Goal: Contribute content: Add original content to the website for others to see

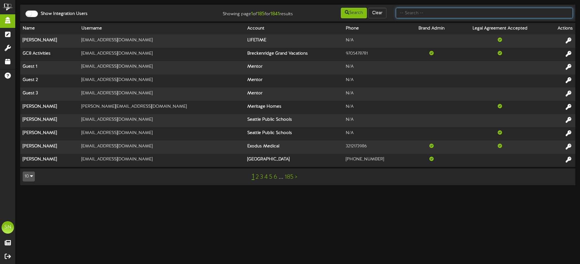
click at [410, 16] on input "text" at bounding box center [484, 13] width 177 height 11
type input "f"
click at [427, 15] on input "text" at bounding box center [484, 13] width 177 height 11
type input "kirsten short"
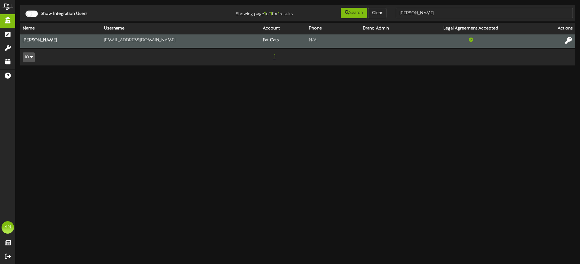
click at [570, 39] on icon at bounding box center [568, 40] width 7 height 7
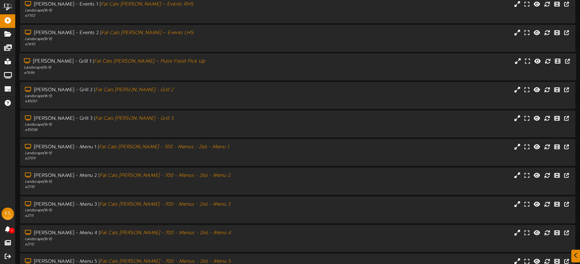
scroll to position [83, 0]
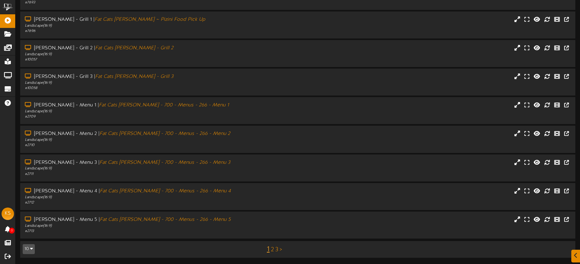
click at [272, 250] on link "2" at bounding box center [272, 250] width 3 height 7
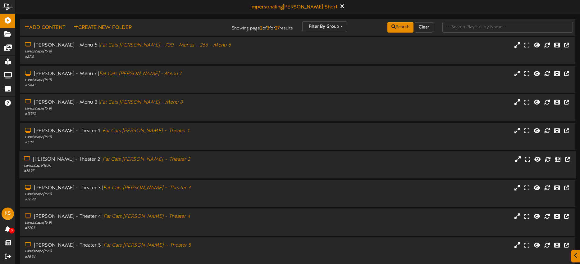
scroll to position [83, 0]
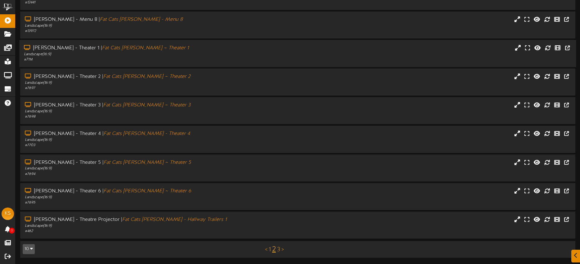
click at [162, 61] on div "# 7114" at bounding box center [135, 59] width 223 height 5
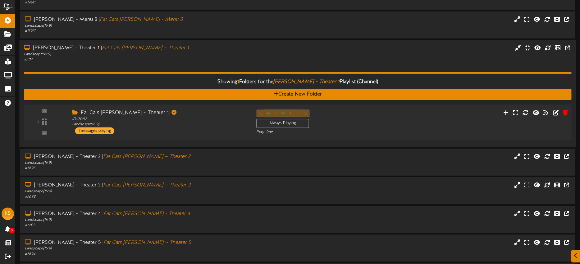
click at [194, 132] on div "Fat Cats Gilbert ~ Theater 1. ID: 17082 Landscape ( 16:9 ) 1 messages playing" at bounding box center [159, 122] width 184 height 25
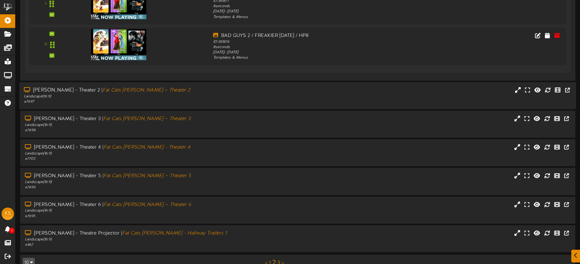
scroll to position [313, 0]
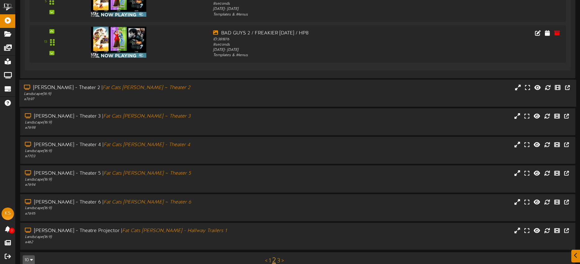
click at [174, 99] on div "# 7697" at bounding box center [135, 99] width 223 height 5
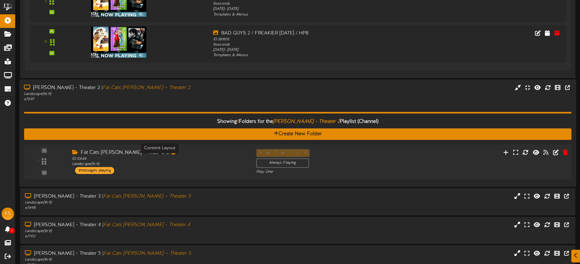
click at [208, 163] on div "ID: 12644 Landscape ( 16:9 )" at bounding box center [159, 162] width 175 height 11
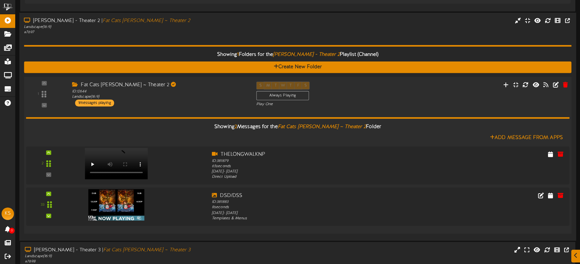
scroll to position [382, 0]
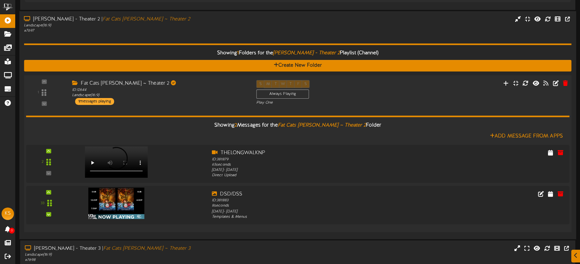
click at [195, 105] on div "1 ID:" at bounding box center [297, 92] width 553 height 25
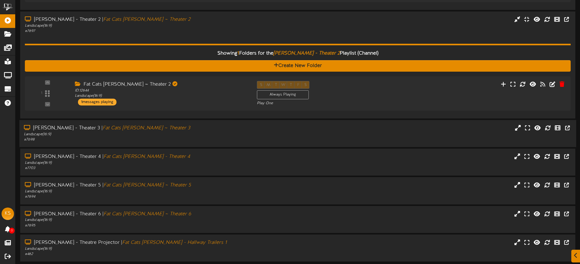
click at [193, 135] on div "Landscape ( 16:9 )" at bounding box center [135, 134] width 223 height 5
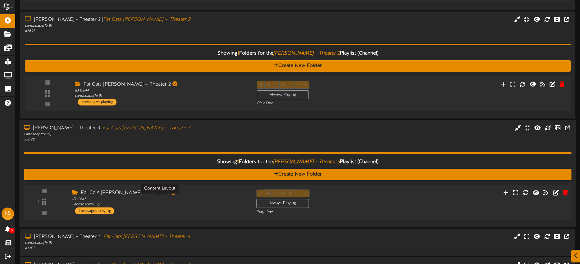
click at [217, 204] on div "ID: 12645 Landscape ( 16:9 )" at bounding box center [159, 202] width 175 height 11
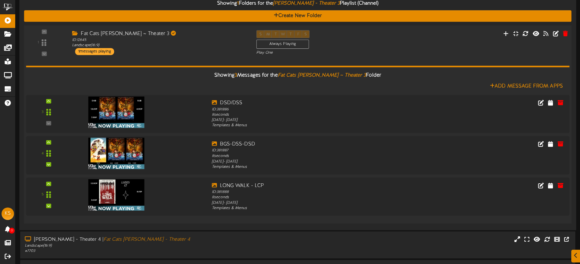
scroll to position [591, 0]
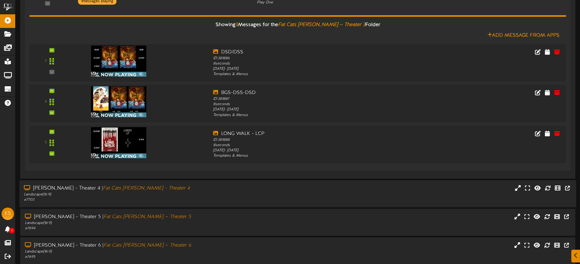
click at [204, 188] on div "Gilbert - Theater 4 | Fat Cats Gilbert - Theater 4" at bounding box center [135, 188] width 223 height 7
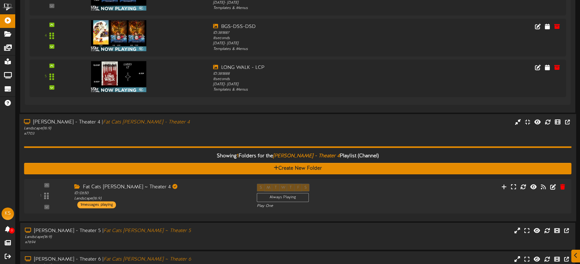
scroll to position [726, 0]
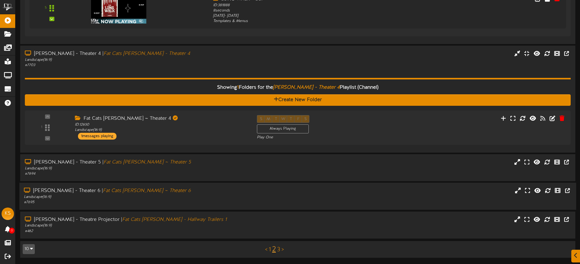
click at [205, 191] on div "Gilbert - Theater 6 | Fat Cats Gilbert ~ Theater 6" at bounding box center [135, 191] width 223 height 7
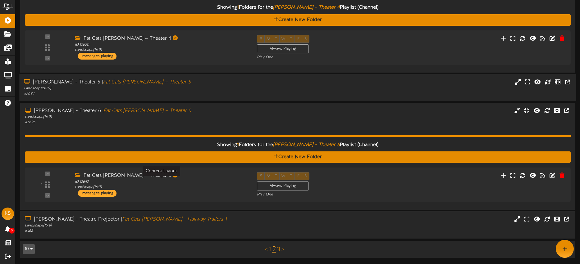
scroll to position [806, 0]
click at [233, 181] on div "ID: 12642 Landscape ( 16:9 )" at bounding box center [161, 185] width 173 height 11
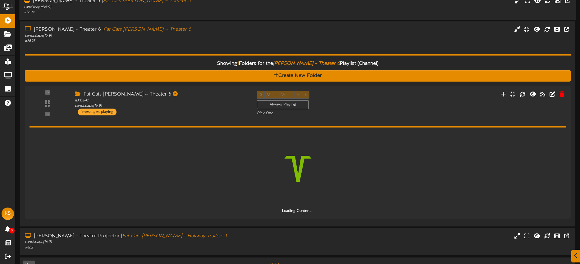
scroll to position [886, 0]
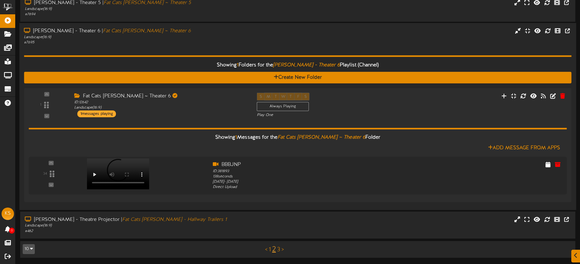
drag, startPoint x: 176, startPoint y: 117, endPoint x: 180, endPoint y: 83, distance: 33.8
click at [176, 117] on div "Fat Cats Gilbert ~ Theater 6 ID: 12642 Landscape ( 16:9 ) 1 messages playing" at bounding box center [161, 105] width 182 height 25
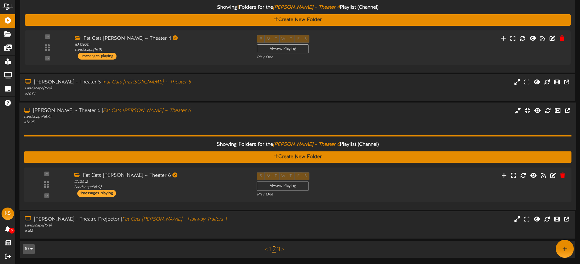
click at [185, 119] on div "Landscape ( 16:9 )" at bounding box center [135, 117] width 223 height 5
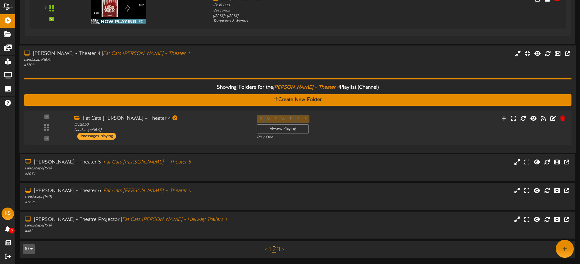
drag, startPoint x: 193, startPoint y: 66, endPoint x: 193, endPoint y: 63, distance: 3.4
click at [193, 66] on div "# 7703" at bounding box center [135, 65] width 223 height 5
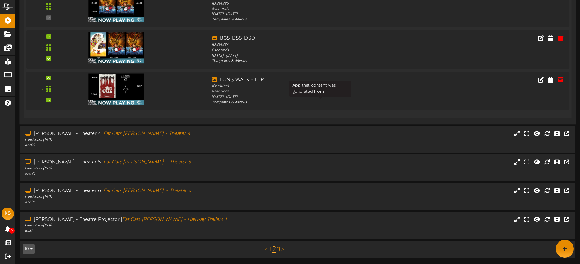
scroll to position [629, 0]
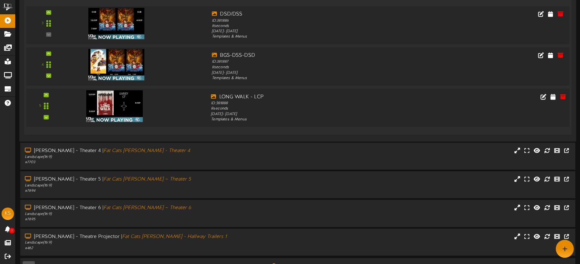
click at [133, 108] on img at bounding box center [114, 106] width 57 height 32
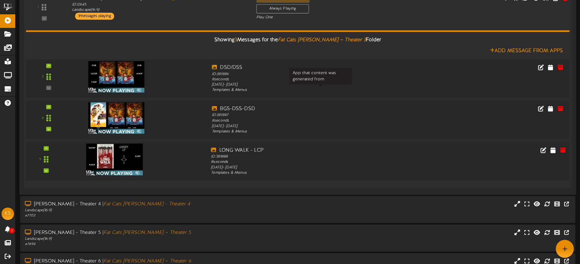
scroll to position [575, 0]
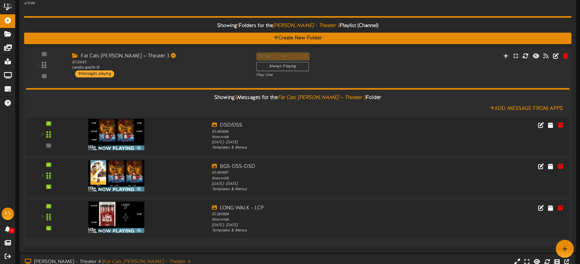
click at [183, 82] on div "Showing 3 Messages for the Fat Cats Gilbert ~ Theater 3 Folder Add Message From…" at bounding box center [298, 159] width 544 height 163
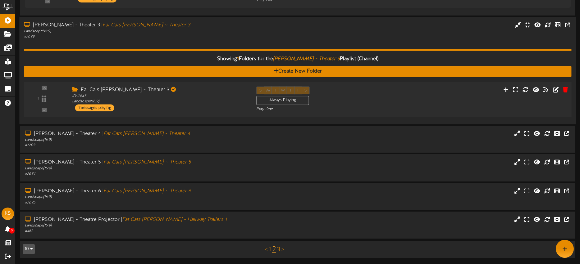
drag, startPoint x: 187, startPoint y: 39, endPoint x: 213, endPoint y: 78, distance: 46.4
click at [187, 39] on div "Showing 1 Folders for the Gilbert - Theater 3 Playlist (Channel) Create New Fol…" at bounding box center [297, 79] width 547 height 80
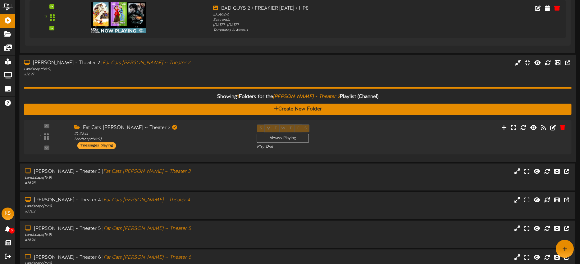
click at [185, 78] on div "Showing 1 Folders for the Gilbert - Theater 2 Playlist (Channel) Create New Fol…" at bounding box center [297, 117] width 547 height 80
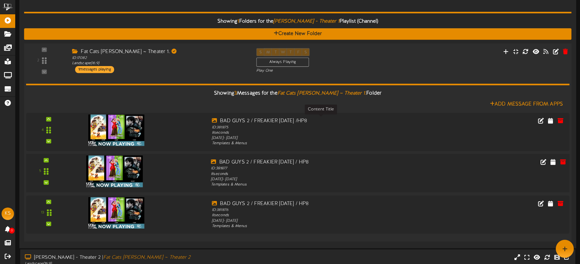
scroll to position [137, 0]
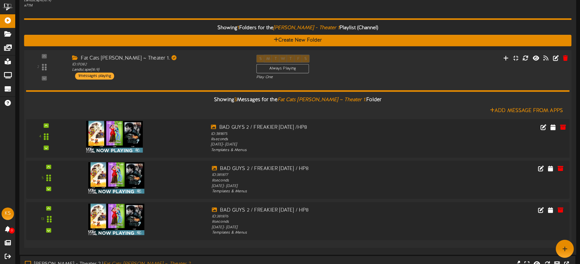
click at [135, 133] on img at bounding box center [114, 137] width 57 height 32
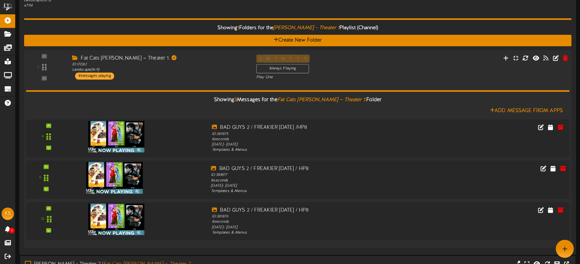
click at [116, 184] on img at bounding box center [114, 179] width 57 height 32
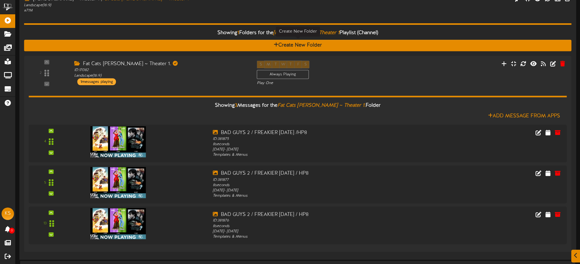
scroll to position [133, 0]
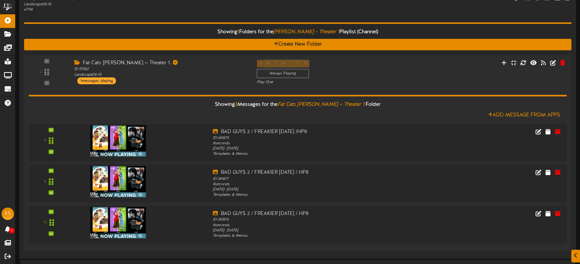
click at [158, 18] on div "Showing 1 Folders for the Gilbert - Theater 1 Playlist (Channel) Create New Fol…" at bounding box center [297, 133] width 547 height 242
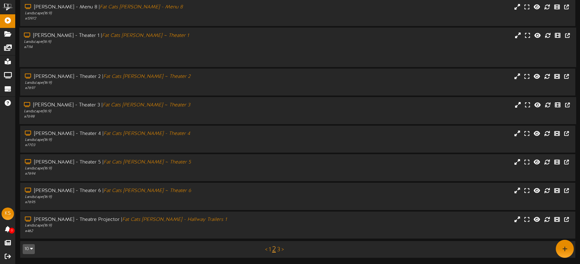
scroll to position [83, 0]
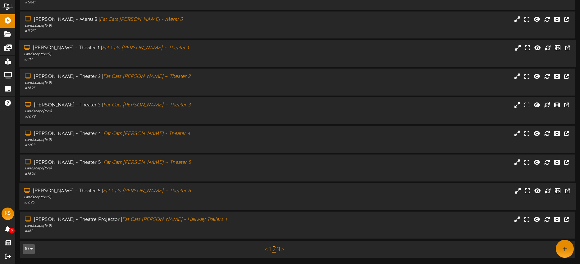
drag, startPoint x: 167, startPoint y: 196, endPoint x: 192, endPoint y: 184, distance: 28.5
click at [167, 196] on div "Landscape ( 16:9 )" at bounding box center [135, 197] width 223 height 5
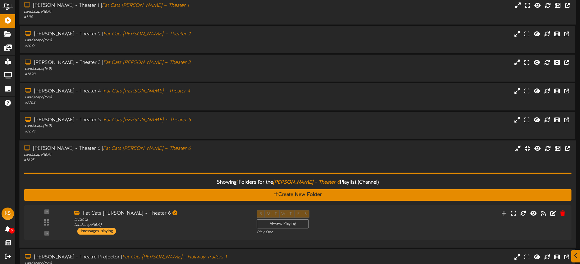
scroll to position [163, 0]
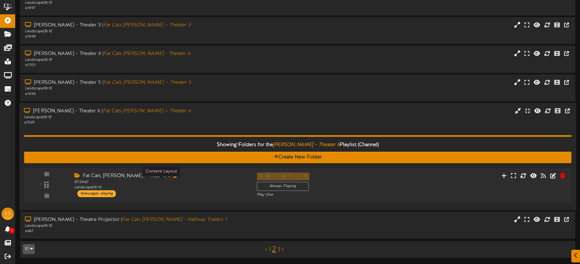
click at [192, 180] on div "ID: 12642 Landscape ( 16:9 )" at bounding box center [160, 185] width 173 height 11
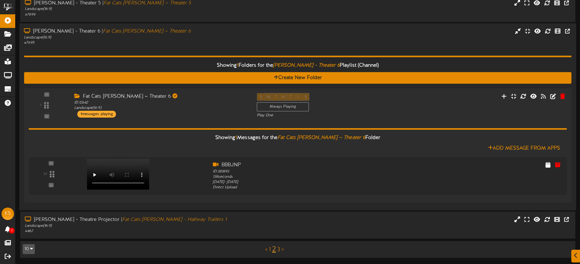
scroll to position [243, 0]
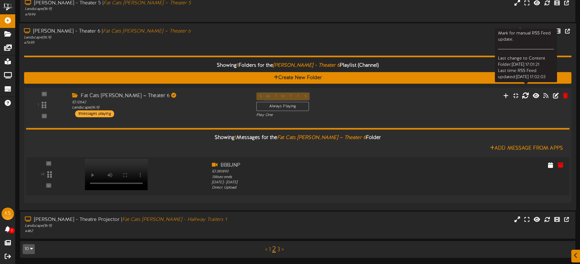
click at [526, 95] on icon at bounding box center [525, 95] width 7 height 7
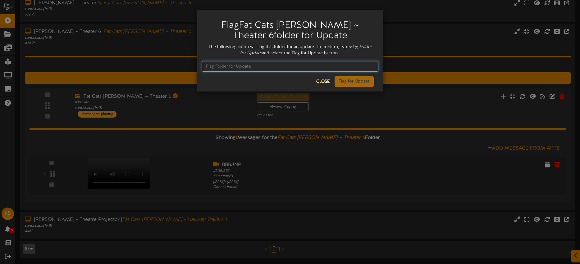
click at [245, 66] on input "text" at bounding box center [290, 66] width 176 height 11
type input "F"
type input "l"
type input "Flag Folder for Update"
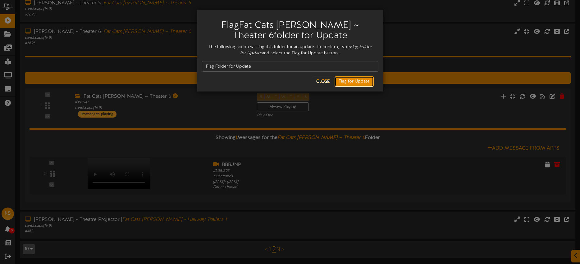
click at [356, 83] on button "Flag for Update" at bounding box center [354, 81] width 39 height 11
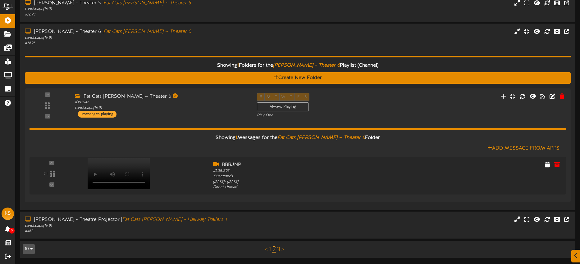
drag, startPoint x: 328, startPoint y: 44, endPoint x: 331, endPoint y: 44, distance: 3.5
click at [328, 44] on div "Gilbert - Theater 6 | Fat Cats Gilbert ~ Theater 6 Landscape ( 16:9 ) # 7695" at bounding box center [297, 37] width 555 height 18
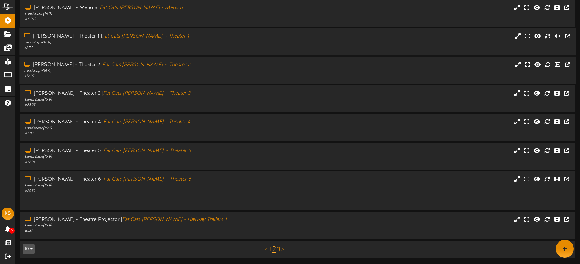
scroll to position [83, 0]
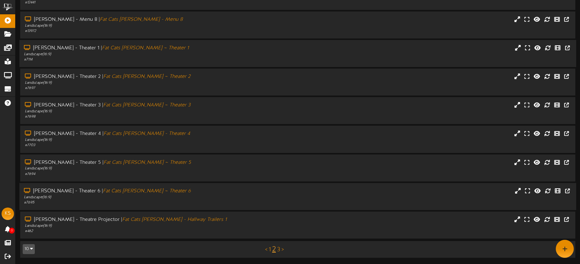
drag, startPoint x: 216, startPoint y: 191, endPoint x: 230, endPoint y: 182, distance: 16.0
click at [216, 191] on div "Gilbert - Theater 6 | Fat Cats Gilbert ~ Theater 6" at bounding box center [135, 191] width 223 height 7
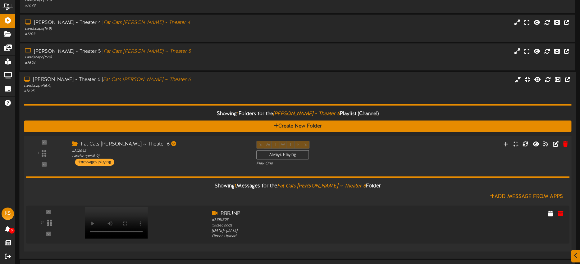
scroll to position [227, 0]
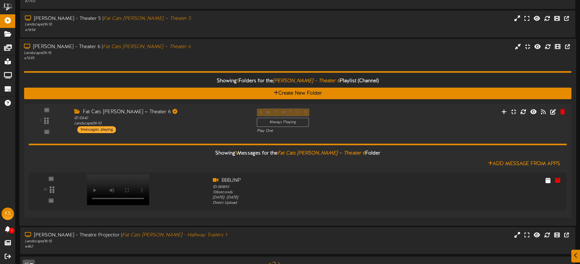
click at [250, 52] on div "Gilbert - Theater 6 | Fat Cats Gilbert ~ Theater 6 Landscape ( 16:9 ) # 7695" at bounding box center [135, 52] width 232 height 18
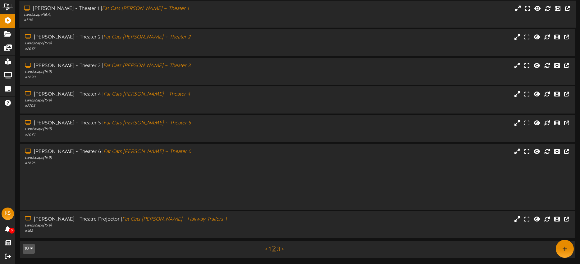
scroll to position [83, 0]
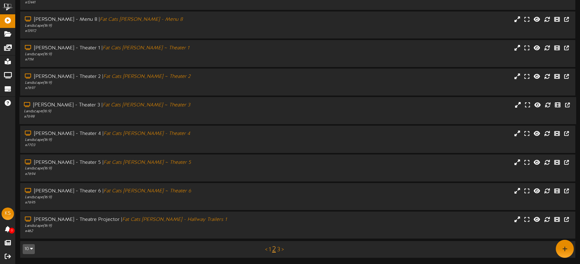
drag, startPoint x: 172, startPoint y: 104, endPoint x: 185, endPoint y: 103, distance: 13.4
click at [172, 104] on div "Gilbert - Theater 3 | Fat Cats Gilbert ~ Theater 3" at bounding box center [135, 105] width 223 height 7
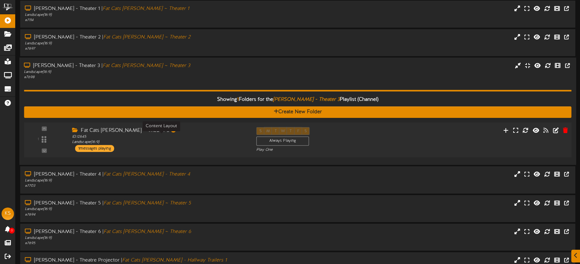
click at [212, 142] on div "ID: 12645 Landscape ( 16:9 )" at bounding box center [159, 140] width 175 height 11
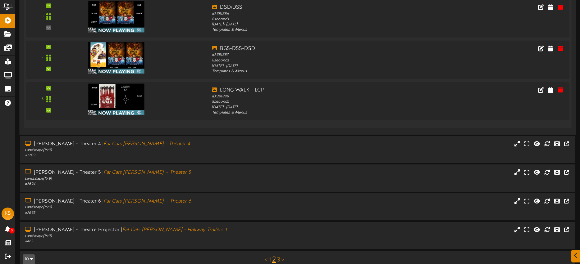
scroll to position [324, 0]
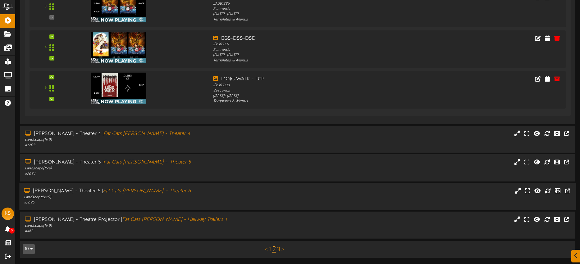
click at [194, 195] on div "Landscape ( 16:9 )" at bounding box center [135, 197] width 223 height 5
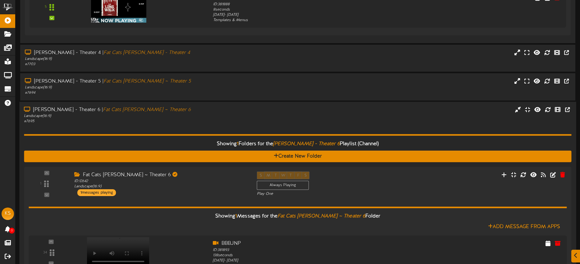
scroll to position [406, 0]
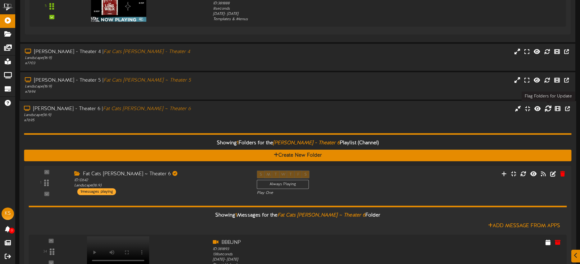
click at [548, 108] on icon at bounding box center [548, 108] width 7 height 7
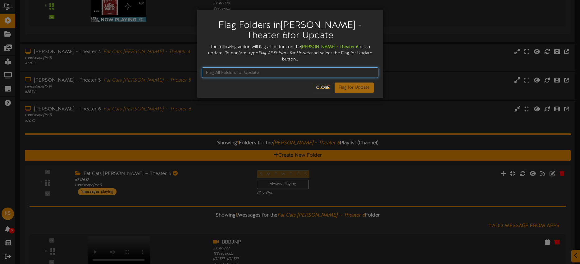
click at [244, 67] on input "text" at bounding box center [290, 72] width 176 height 11
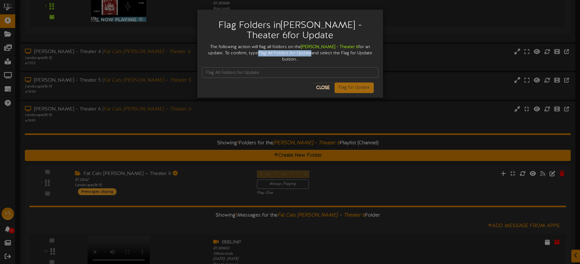
drag, startPoint x: 238, startPoint y: 53, endPoint x: 284, endPoint y: 54, distance: 46.0
click at [291, 54] on div "The following action will flag all foldors on the Gilbert - Theater 6 for an up…" at bounding box center [290, 53] width 176 height 19
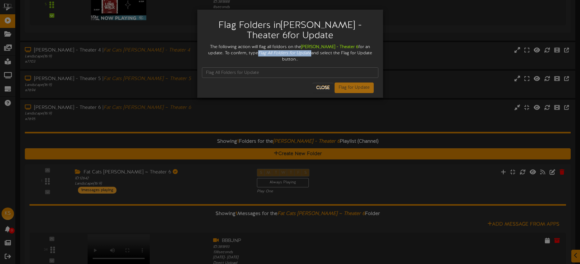
copy icon "Flag All Folders for Update"
click at [236, 68] on input "text" at bounding box center [290, 72] width 176 height 11
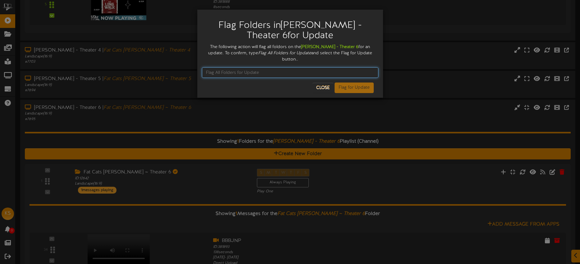
scroll to position [412, 0]
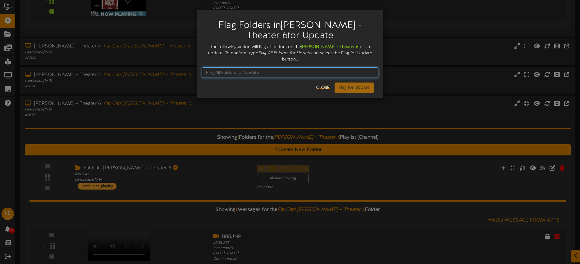
paste input "Flag All Folders for Update"
type input "Flag All Folders for Update"
click at [344, 83] on button "Flag for Update" at bounding box center [354, 88] width 39 height 11
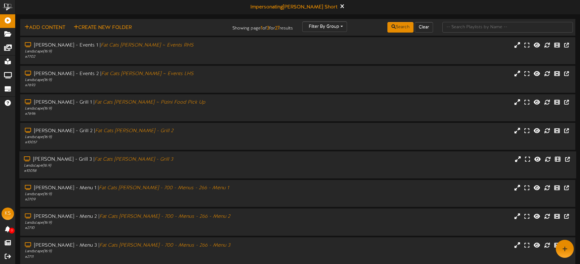
click at [310, 151] on div "[PERSON_NAME] 2 | Fat Cats [PERSON_NAME] - Grill 2 Landscape ( 16:9 ) # 10057" at bounding box center [298, 137] width 565 height 28
click at [433, 156] on div "[PERSON_NAME] 3 | Fat Cats [PERSON_NAME] - Grill 3 Landscape ( 16:9 ) # 10058" at bounding box center [297, 165] width 557 height 27
click at [299, 149] on div "Gilbert - Grill 2 | Fat Cats Gilbert - Grill 2 Landscape ( 16:9 ) # 10057" at bounding box center [297, 136] width 555 height 27
click at [363, 142] on div "Gilbert - Grill 2 | Fat Cats Gilbert - Grill 2 Landscape ( 16:9 ) # 10057" at bounding box center [297, 137] width 555 height 18
click at [274, 152] on div "Gilbert - Grill 3 | Fat Cats Gilbert - Grill 3 Landscape ( 16:9 ) # 10058" at bounding box center [297, 165] width 557 height 27
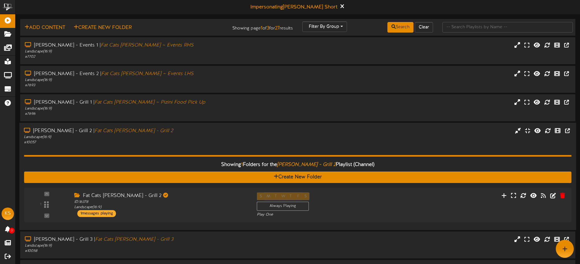
click at [176, 128] on div "Gilbert - Grill 2 | Fat Cats Gilbert - Grill 2" at bounding box center [135, 131] width 223 height 7
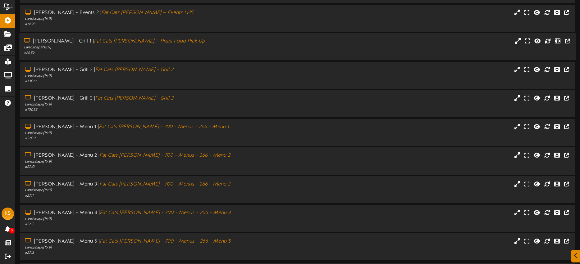
scroll to position [83, 0]
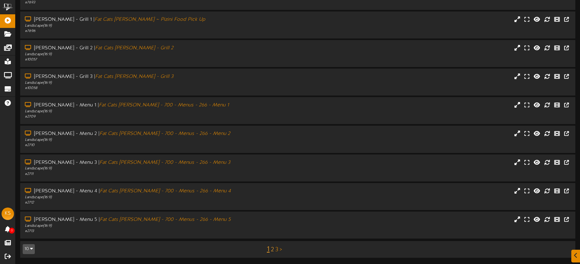
click at [272, 250] on link "2" at bounding box center [272, 250] width 3 height 7
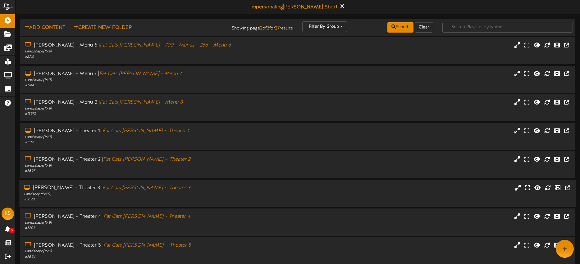
click at [161, 190] on div "Gilbert - Theater 3 | Fat Cats Gilbert ~ Theater 3" at bounding box center [135, 188] width 223 height 7
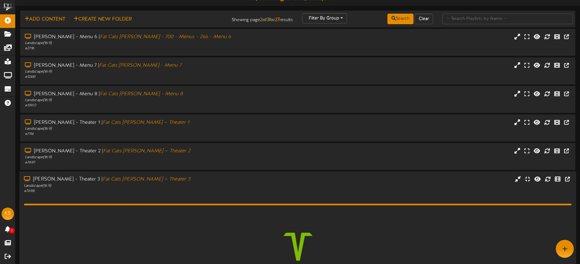
scroll to position [151, 0]
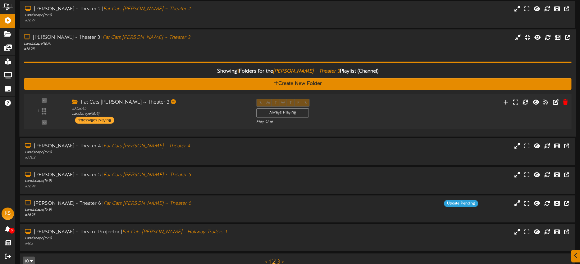
click at [185, 112] on div "ID: 12645 Landscape ( 16:9 )" at bounding box center [159, 111] width 175 height 11
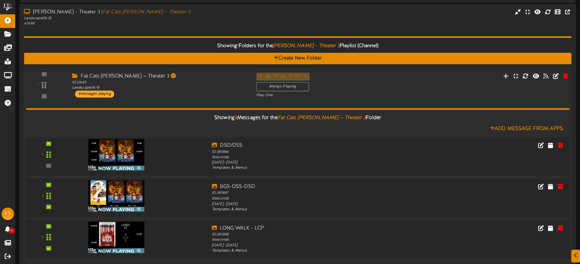
scroll to position [197, 0]
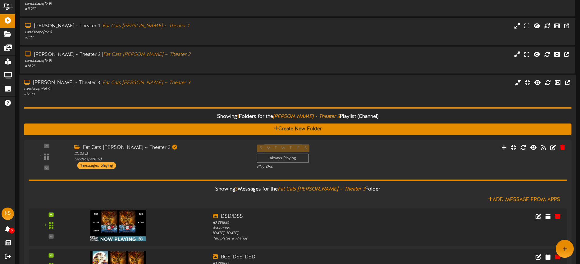
click at [195, 85] on div "Gilbert - Theater 3 | Fat Cats Gilbert ~ Theater 3" at bounding box center [135, 83] width 223 height 7
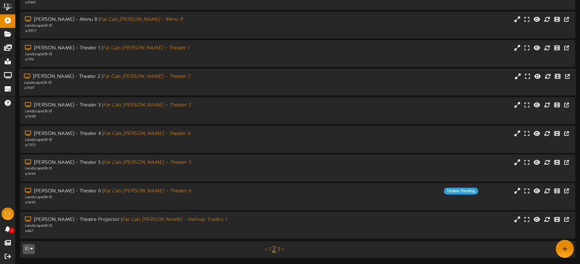
scroll to position [0, 0]
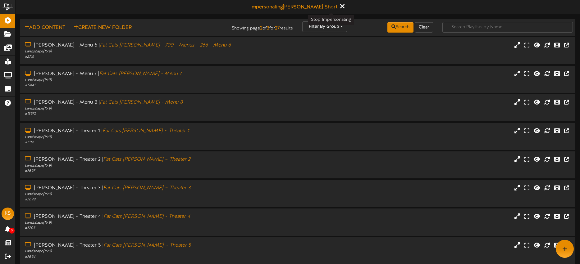
click at [340, 7] on icon at bounding box center [342, 6] width 4 height 7
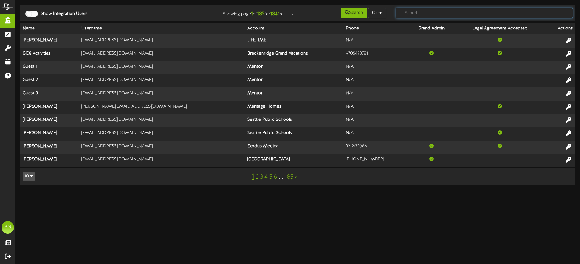
click at [414, 15] on input "text" at bounding box center [484, 13] width 177 height 11
type input "lynns"
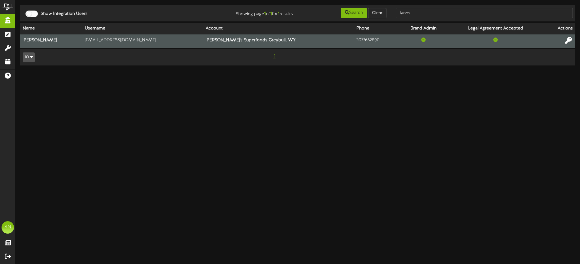
click at [568, 39] on icon at bounding box center [568, 40] width 7 height 7
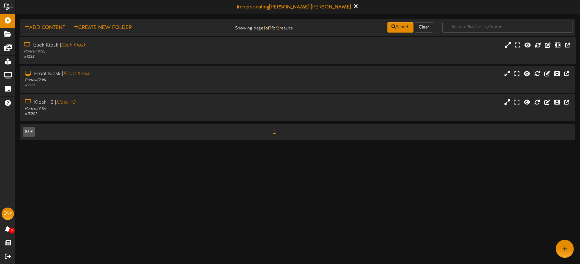
click at [421, 57] on div "Back Kiosk | Back Kiosk Portrait ( 9:16 ) # 9238" at bounding box center [297, 51] width 557 height 18
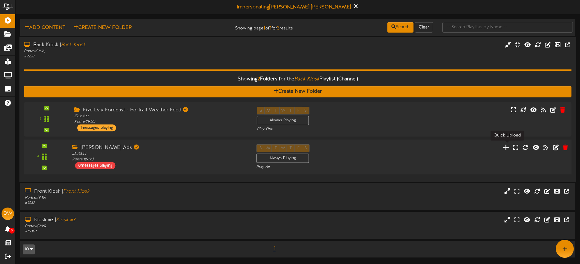
click at [508, 147] on icon at bounding box center [506, 147] width 7 height 7
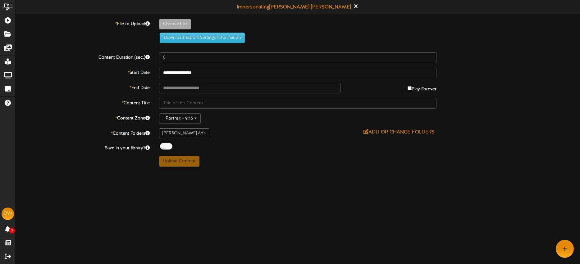
type input "**********"
type input "Lynns923-1"
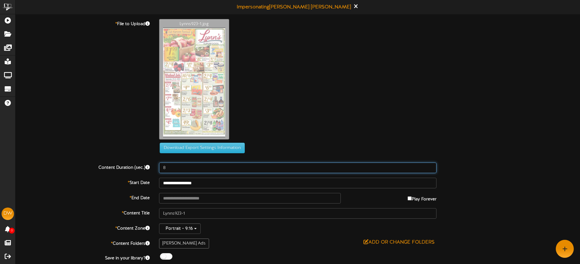
click at [192, 170] on input "8" at bounding box center [298, 168] width 278 height 11
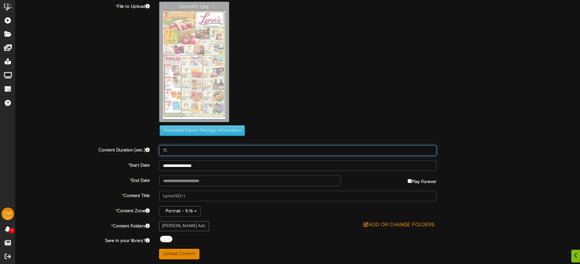
type input "15"
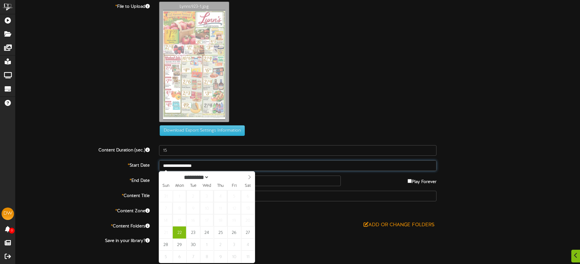
click at [214, 166] on input "**********" at bounding box center [298, 166] width 278 height 11
type input "**********"
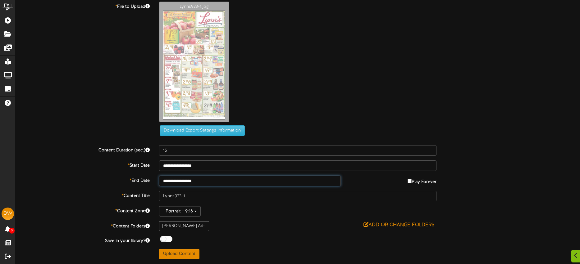
click at [213, 179] on input "**********" at bounding box center [250, 181] width 182 height 11
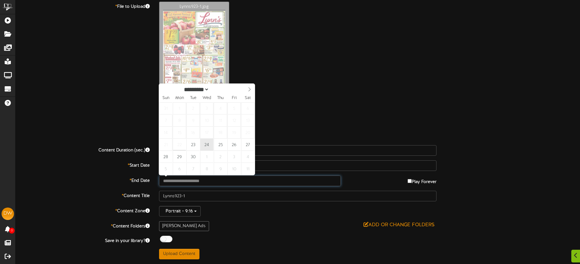
type input "**********"
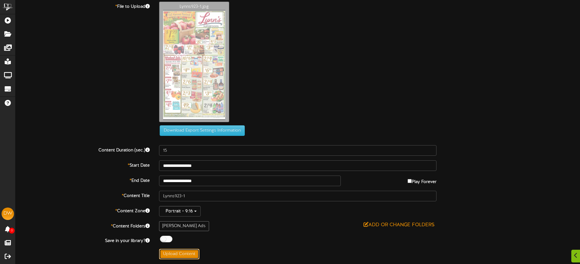
click at [185, 252] on button "Upload Content" at bounding box center [179, 254] width 40 height 11
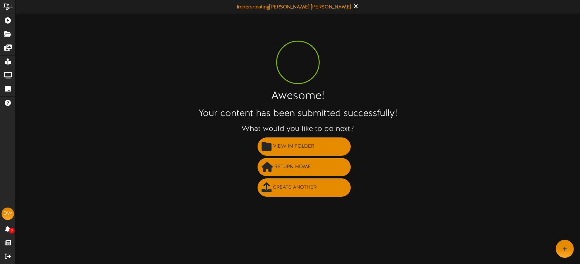
scroll to position [0, 0]
drag, startPoint x: 327, startPoint y: 188, endPoint x: 332, endPoint y: 186, distance: 5.6
click at [327, 188] on button "Create Another" at bounding box center [304, 188] width 93 height 18
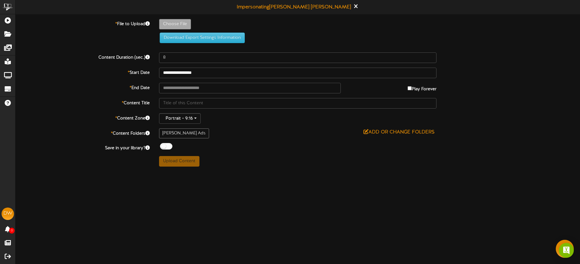
type input "**********"
type input "Lynns923-2"
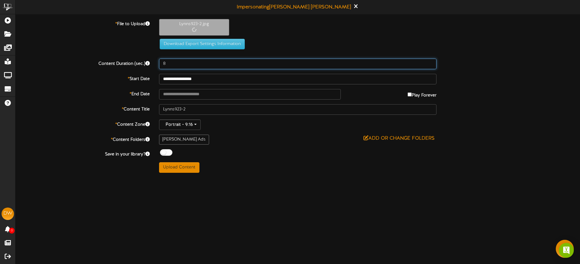
click at [192, 66] on input "8" at bounding box center [298, 64] width 278 height 11
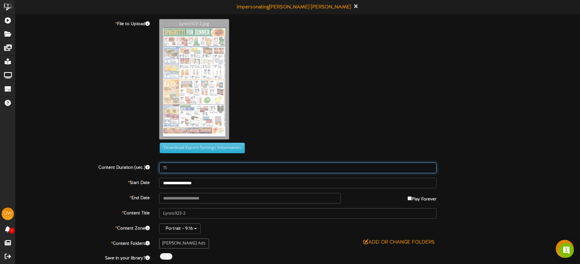
type input "15"
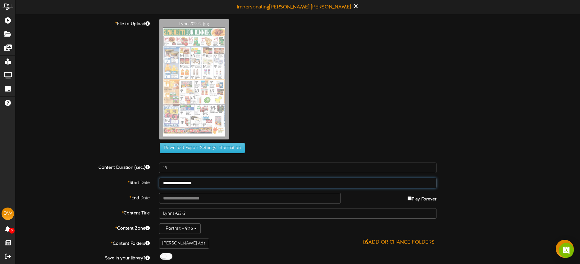
click at [225, 181] on input "**********" at bounding box center [298, 183] width 278 height 11
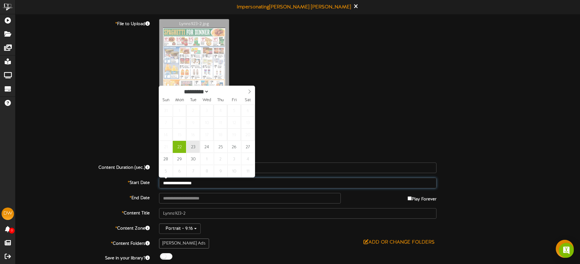
type input "**********"
drag, startPoint x: 195, startPoint y: 147, endPoint x: 205, endPoint y: 186, distance: 40.3
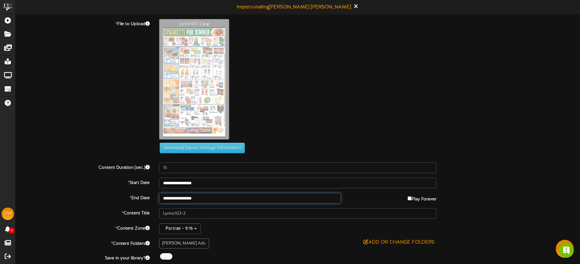
click at [215, 199] on input "**********" at bounding box center [250, 198] width 182 height 11
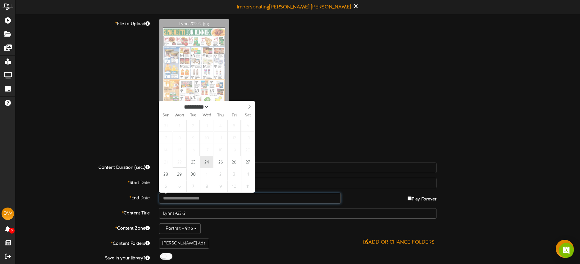
type input "**********"
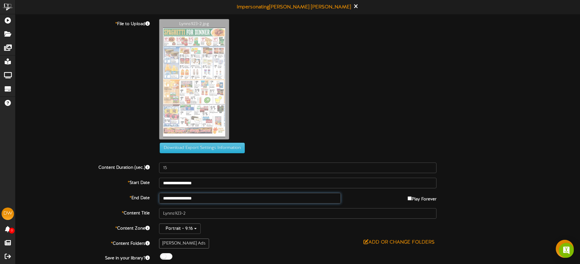
drag, startPoint x: 208, startPoint y: 163, endPoint x: 222, endPoint y: 196, distance: 35.8
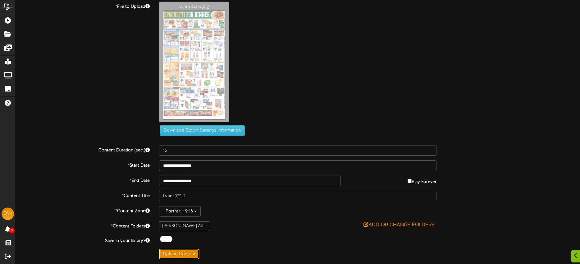
click at [193, 250] on button "Upload Content" at bounding box center [179, 254] width 40 height 11
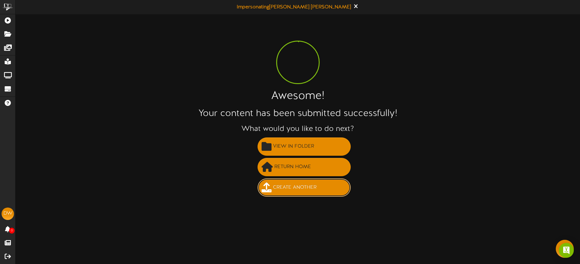
click at [300, 192] on span "Create Another" at bounding box center [295, 188] width 47 height 10
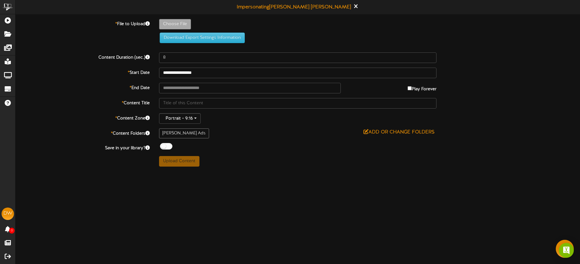
type input "**********"
type input "Lynns923-3"
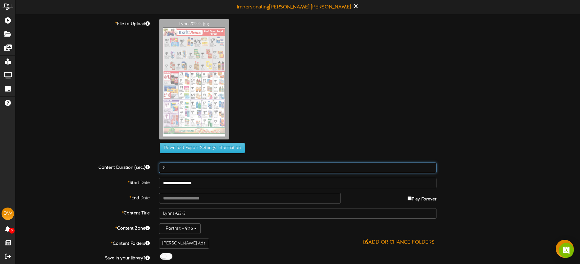
click at [177, 167] on input "8" at bounding box center [298, 168] width 278 height 11
type input "15"
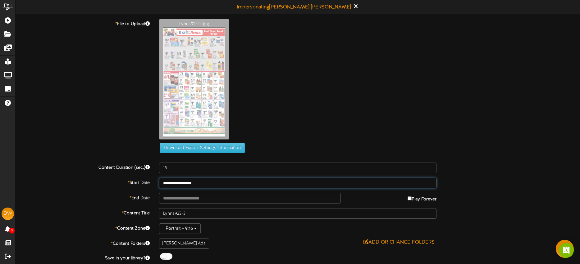
click at [216, 185] on input "**********" at bounding box center [298, 183] width 278 height 11
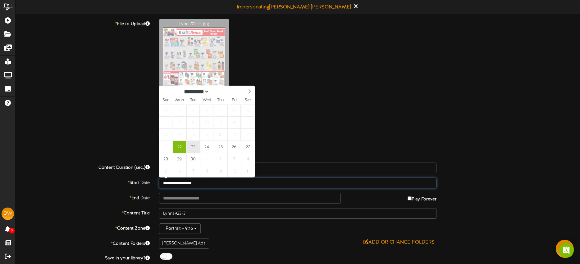
type input "**********"
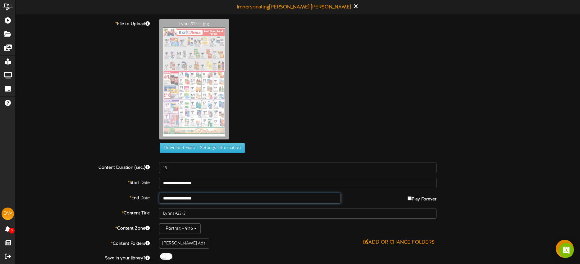
click at [212, 197] on input "**********" at bounding box center [250, 198] width 182 height 11
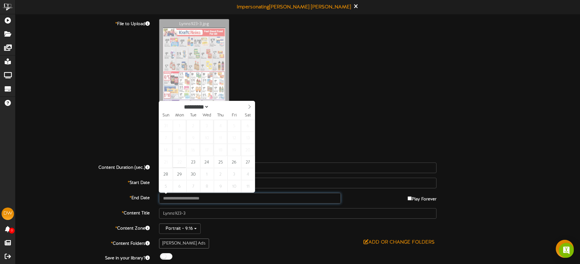
type input "**********"
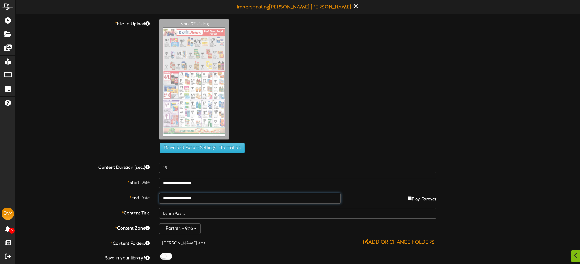
scroll to position [14, 0]
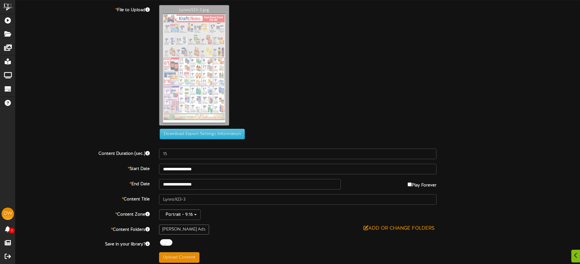
drag, startPoint x: 191, startPoint y: 249, endPoint x: 191, endPoint y: 253, distance: 4.3
click at [191, 249] on div "**********" at bounding box center [298, 134] width 565 height 259
click at [191, 253] on button "Upload Content" at bounding box center [179, 258] width 40 height 11
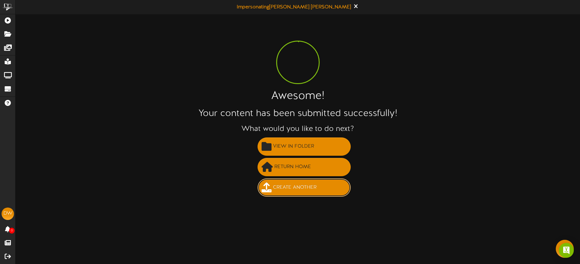
click at [286, 183] on span "Create Another" at bounding box center [295, 188] width 47 height 10
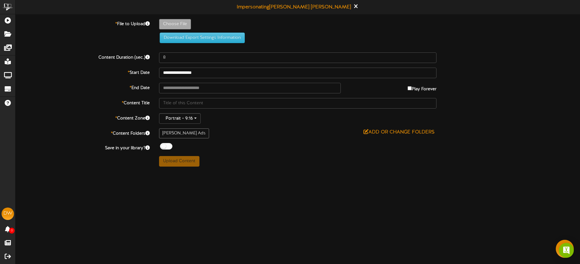
type input "**********"
type input "Lynns923-4"
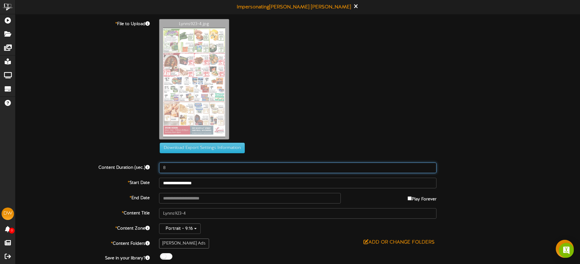
click at [192, 172] on input "8" at bounding box center [298, 168] width 278 height 11
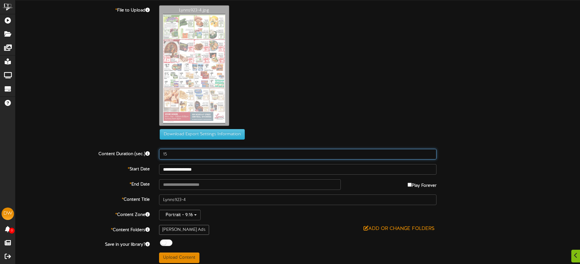
scroll to position [14, 0]
type input "15"
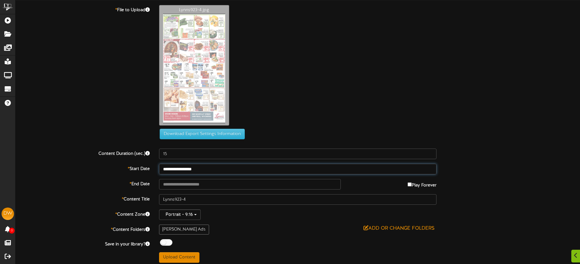
click at [220, 168] on input "**********" at bounding box center [298, 169] width 278 height 11
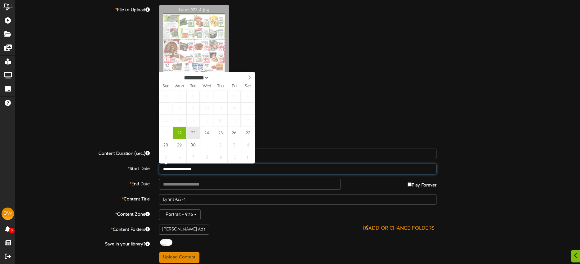
type input "**********"
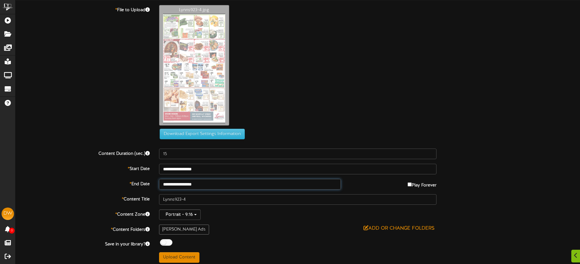
click at [212, 180] on input "**********" at bounding box center [250, 184] width 182 height 11
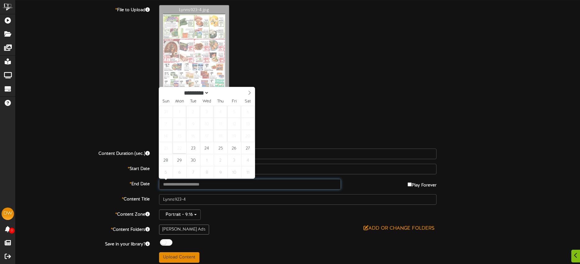
type input "**********"
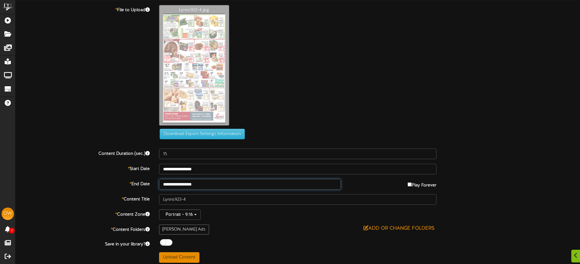
scroll to position [17, 0]
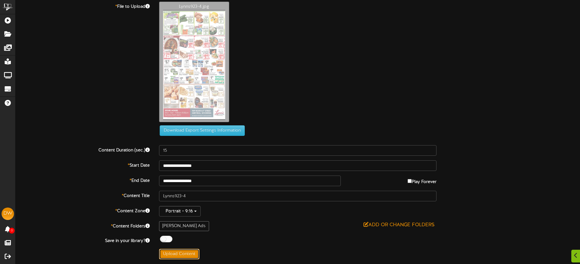
click at [191, 255] on button "Upload Content" at bounding box center [179, 254] width 40 height 11
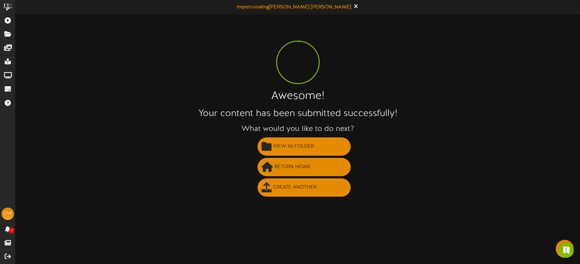
scroll to position [0, 0]
click at [294, 189] on span "Create Another" at bounding box center [295, 188] width 47 height 10
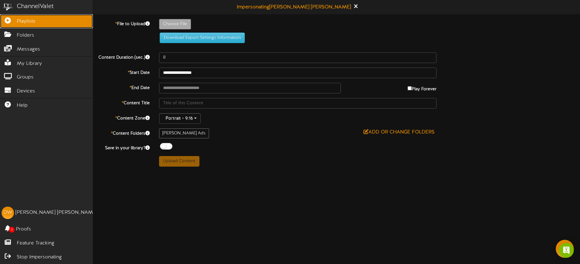
click at [13, 22] on link "Playlists" at bounding box center [46, 21] width 93 height 14
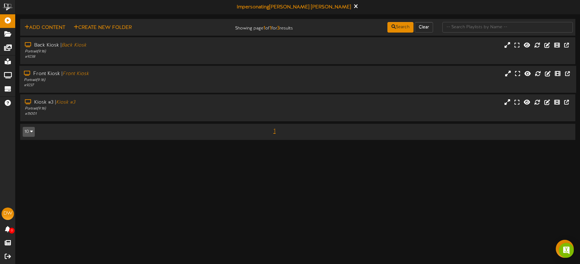
click at [243, 68] on div "Front Kiosk | Front Kiosk Portrait ( 9:16 ) # 9237" at bounding box center [297, 79] width 557 height 27
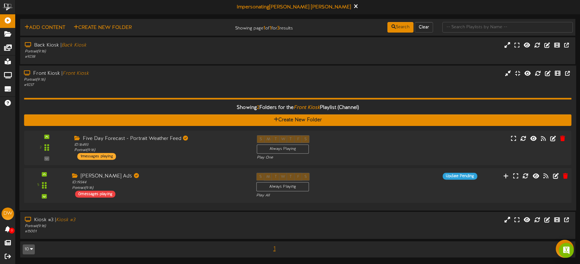
drag, startPoint x: 209, startPoint y: 176, endPoint x: 217, endPoint y: 174, distance: 7.6
click at [209, 176] on div "[PERSON_NAME] Ads" at bounding box center [159, 176] width 175 height 7
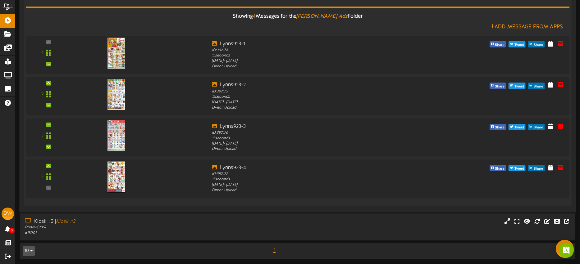
scroll to position [130, 0]
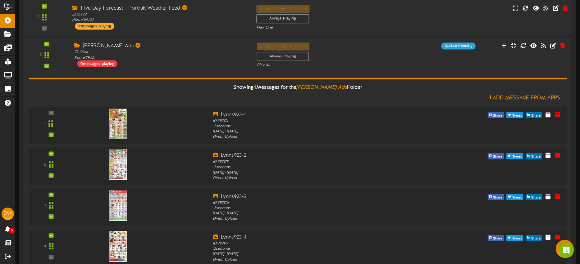
drag, startPoint x: 167, startPoint y: 46, endPoint x: 166, endPoint y: 43, distance: 3.2
click at [167, 46] on div "[PERSON_NAME] Ads" at bounding box center [160, 46] width 173 height 7
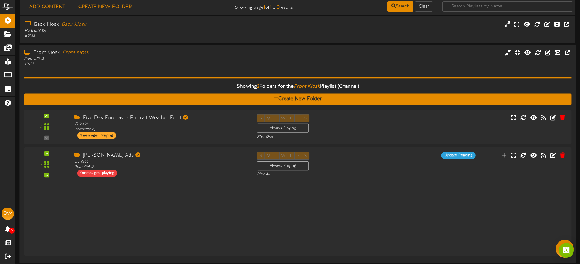
scroll to position [0, 0]
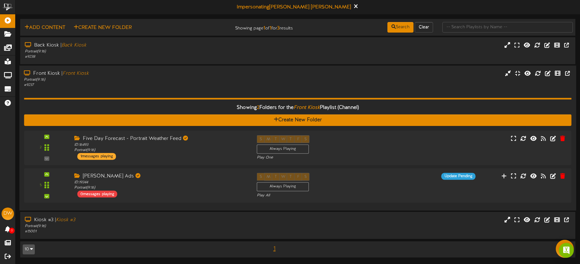
drag, startPoint x: 195, startPoint y: 221, endPoint x: 198, endPoint y: 203, distance: 18.2
click at [195, 221] on div "Kiosk #3 | Kiosk #3" at bounding box center [136, 220] width 222 height 7
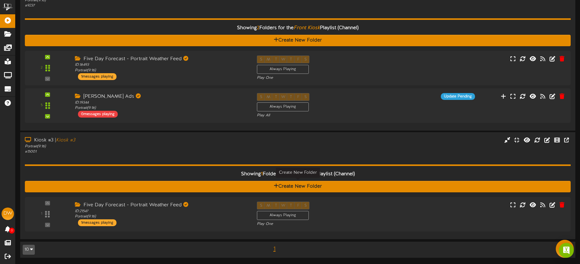
scroll to position [80, 0]
click at [209, 213] on div "ID: 21547 Portrait ( 9:16 )" at bounding box center [159, 214] width 175 height 11
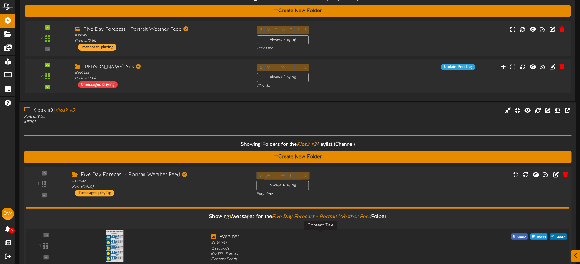
scroll to position [152, 0]
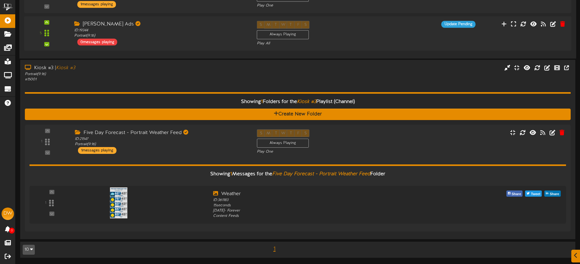
drag, startPoint x: 165, startPoint y: 74, endPoint x: 179, endPoint y: 90, distance: 22.0
click at [165, 74] on div "Portrait ( 9:16 )" at bounding box center [136, 74] width 222 height 5
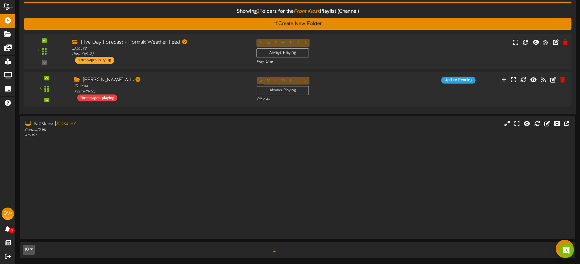
scroll to position [0, 0]
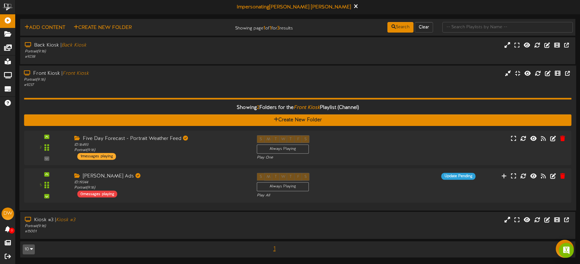
click at [190, 93] on div "Showing 2 Folders for the Front Kiosk Playlist (Channel) Create New Folder 2 ID…" at bounding box center [297, 147] width 547 height 118
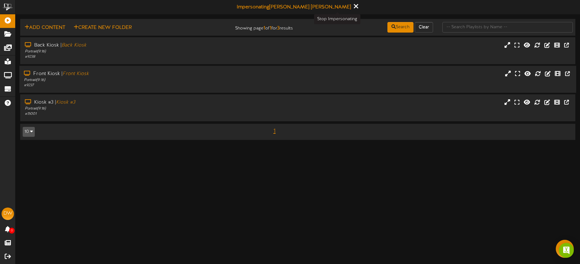
click at [354, 6] on icon at bounding box center [356, 6] width 4 height 7
